Goal: Task Accomplishment & Management: Complete application form

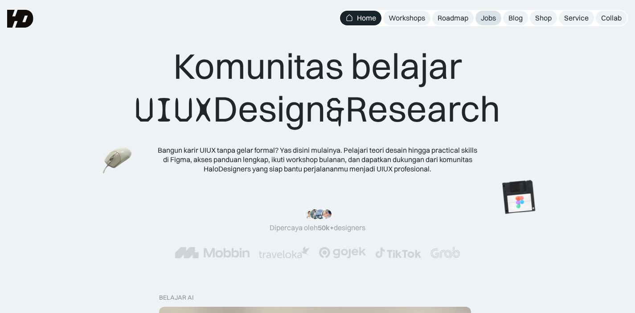
click at [488, 17] on div "Jobs" at bounding box center [487, 17] width 15 height 9
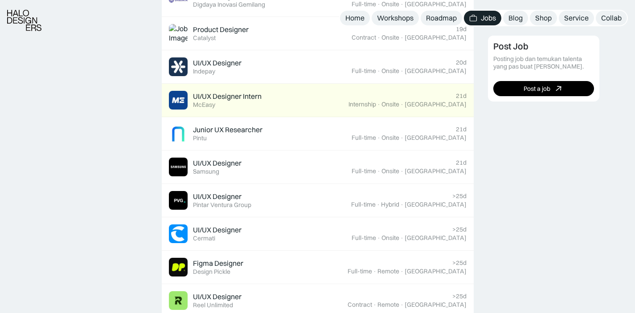
scroll to position [501, 0]
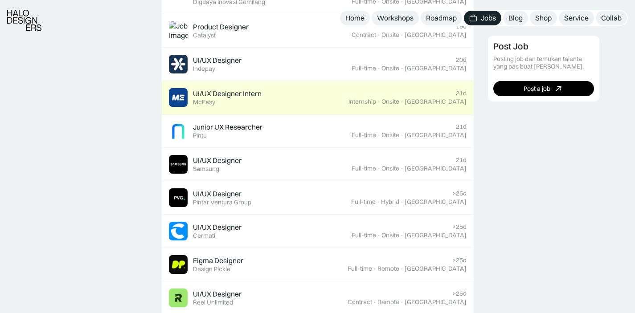
click at [326, 97] on div "UI/UX Designer Intern Featured McEasy" at bounding box center [258, 97] width 179 height 19
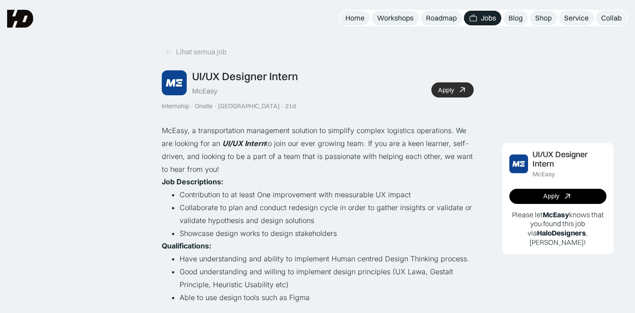
click at [454, 93] on link "Apply" at bounding box center [452, 89] width 42 height 15
